Goal: Task Accomplishment & Management: Use online tool/utility

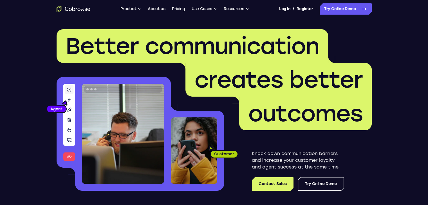
click at [341, 16] on nav "Go back Powerful, Flexible and Trustworthy. Avoid all extra friction for both A…" at bounding box center [214, 9] width 428 height 18
click at [336, 9] on link "Try Online Demo" at bounding box center [346, 8] width 52 height 11
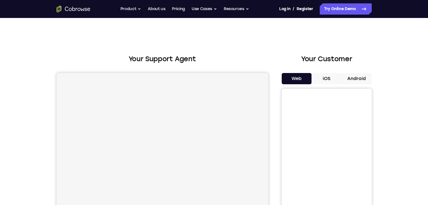
click at [352, 79] on button "Android" at bounding box center [357, 78] width 30 height 11
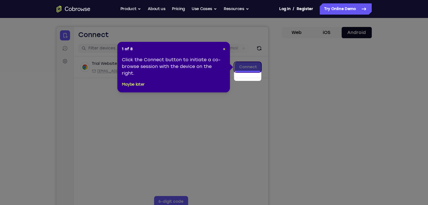
scroll to position [48, 0]
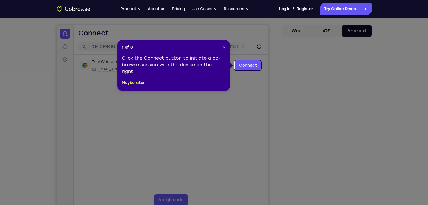
click at [225, 49] on span "×" at bounding box center [224, 47] width 3 height 5
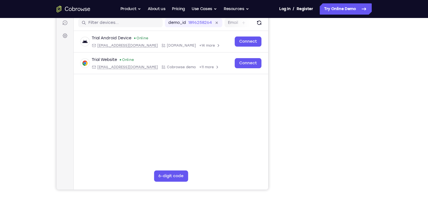
scroll to position [71, 0]
drag, startPoint x: 366, startPoint y: 145, endPoint x: 273, endPoint y: 155, distance: 93.1
click at [273, 155] on div "Your Support Agent Your Customer Web iOS Android" at bounding box center [214, 87] width 315 height 208
